Goal: Find specific page/section: Find specific page/section

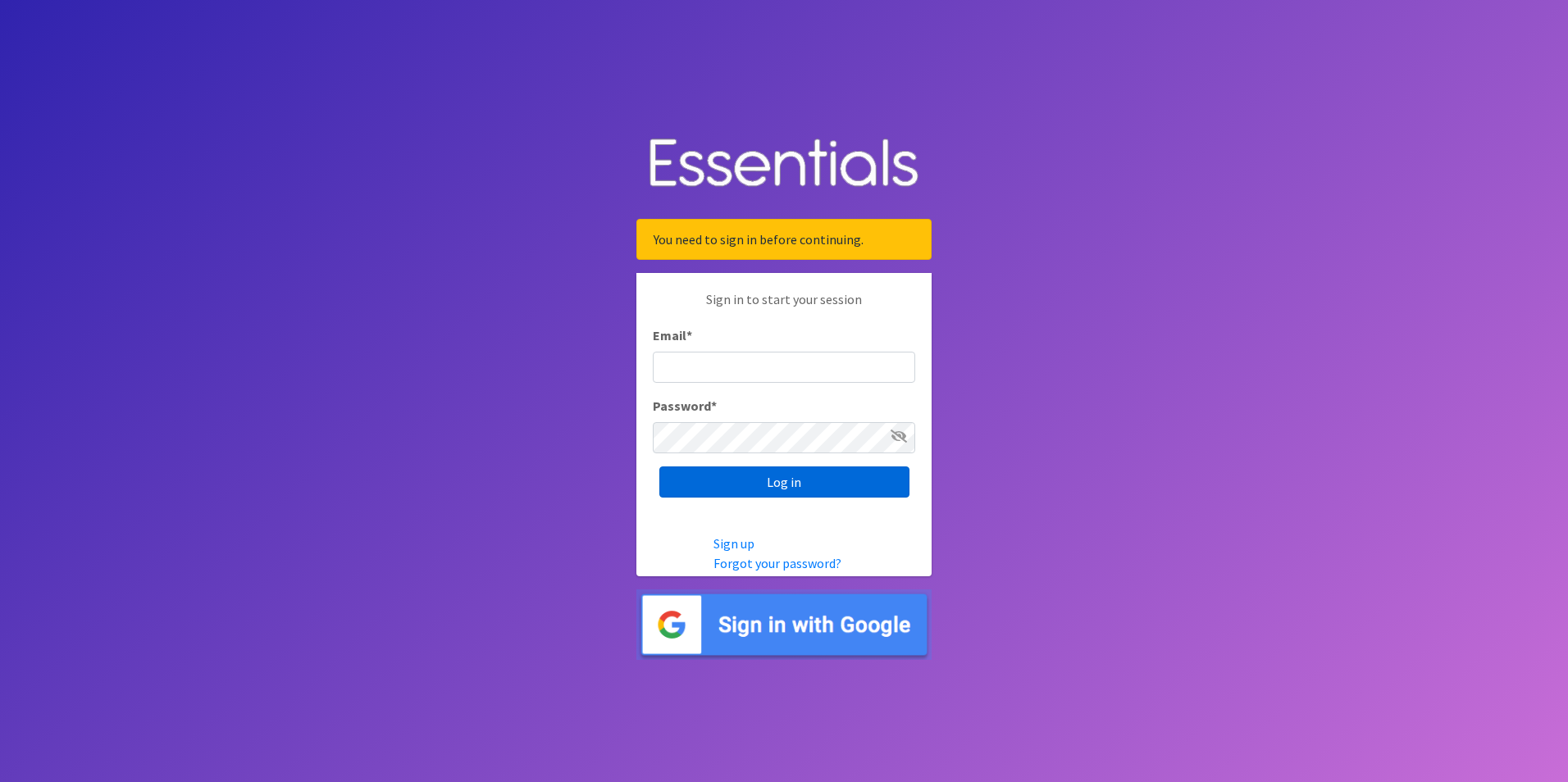
type input "[EMAIL_ADDRESS][DOMAIN_NAME]"
click at [793, 491] on input "Log in" at bounding box center [784, 482] width 250 height 31
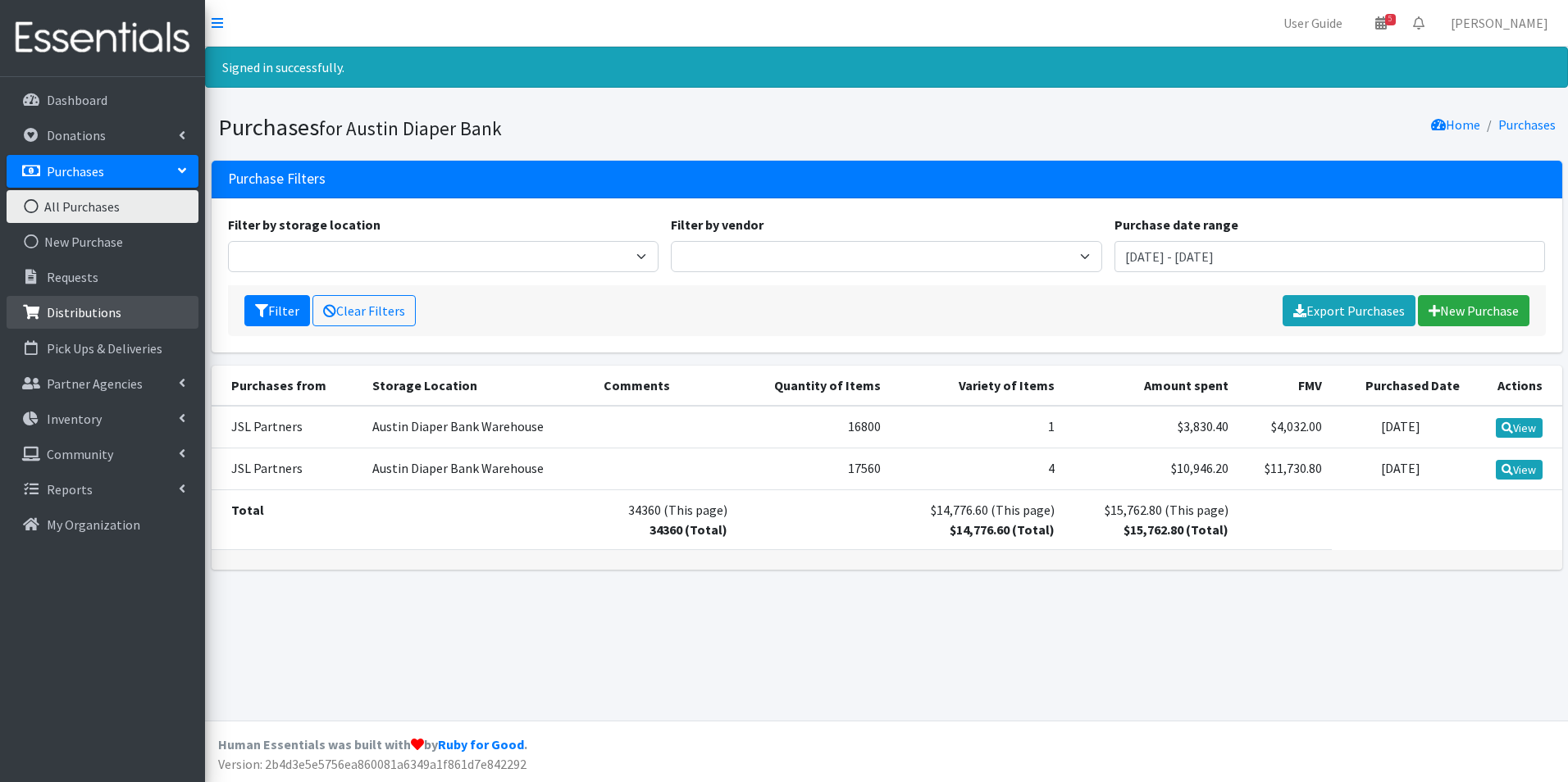
click at [89, 301] on link "Distributions" at bounding box center [103, 312] width 191 height 33
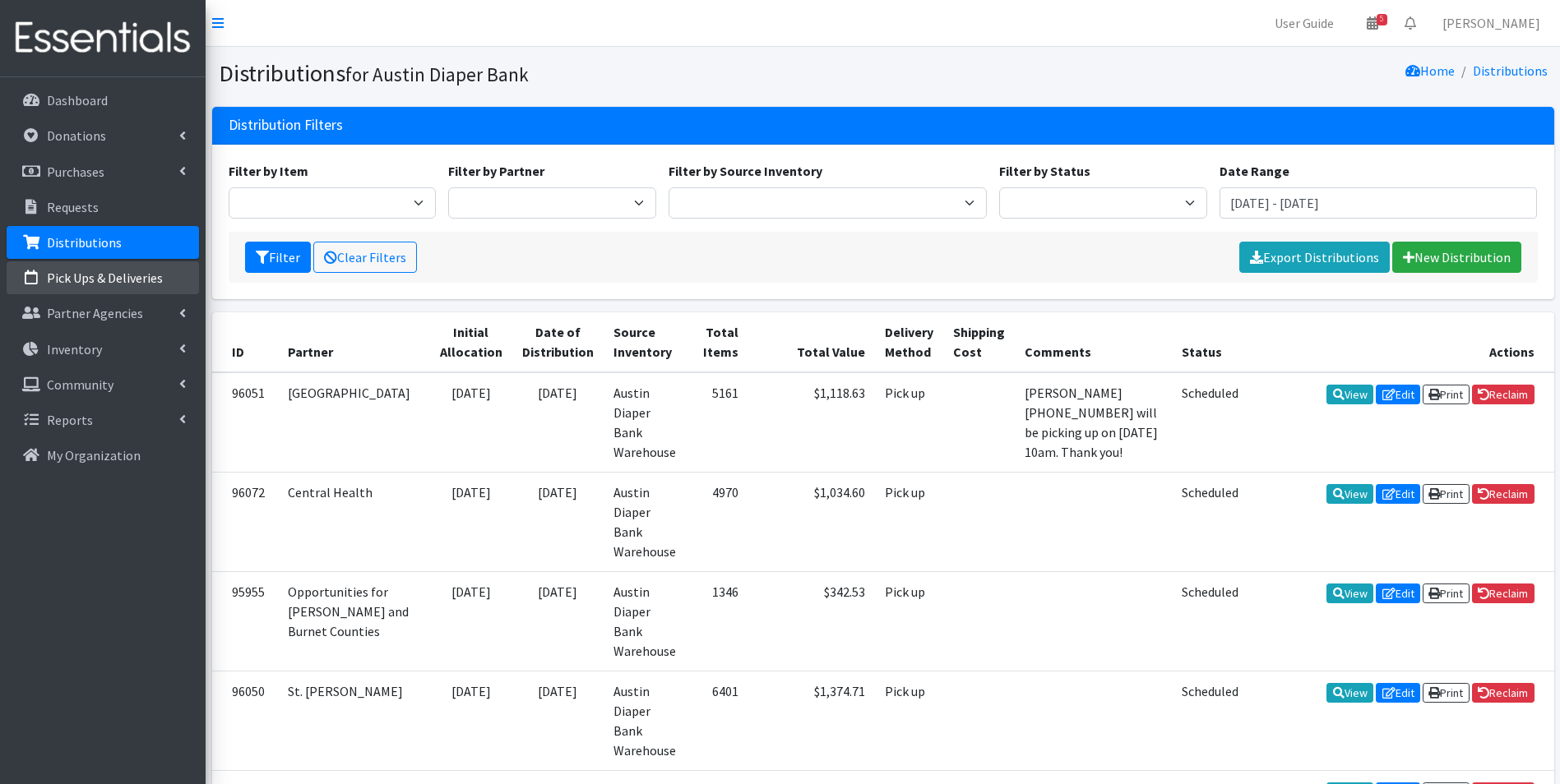
click at [94, 288] on link "Pick Ups & Deliveries" at bounding box center [103, 277] width 192 height 33
